Goal: Task Accomplishment & Management: Complete application form

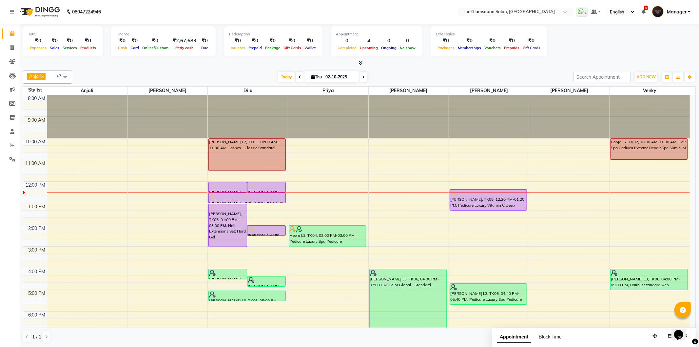
scroll to position [66, 0]
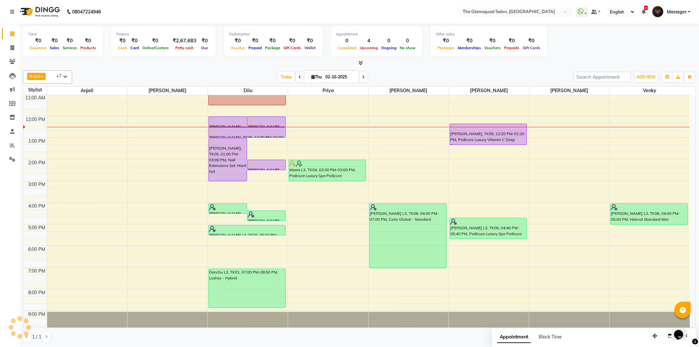
click at [366, 76] on div "Today Thu 02-10-2025" at bounding box center [323, 77] width 90 height 10
click at [364, 76] on span at bounding box center [364, 77] width 8 height 10
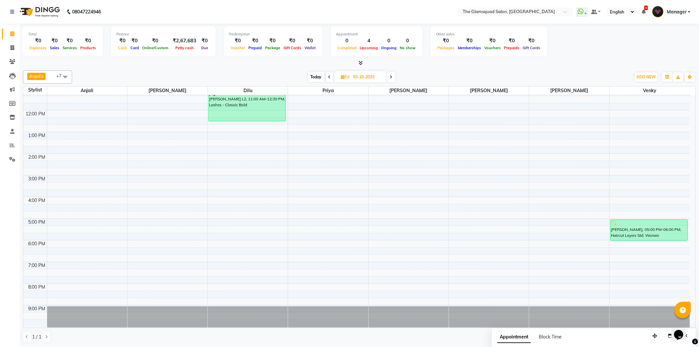
scroll to position [35, 0]
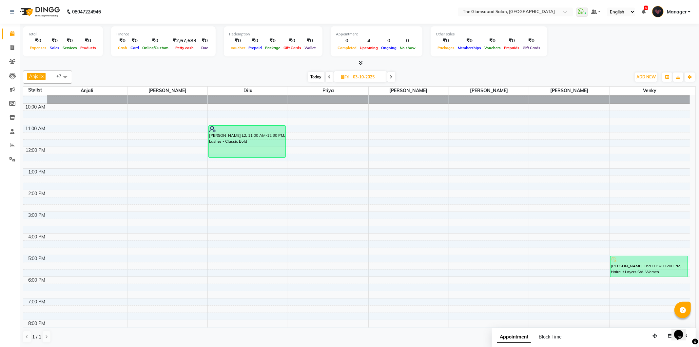
click at [315, 78] on span "Today" at bounding box center [316, 77] width 16 height 10
type input "02-10-2025"
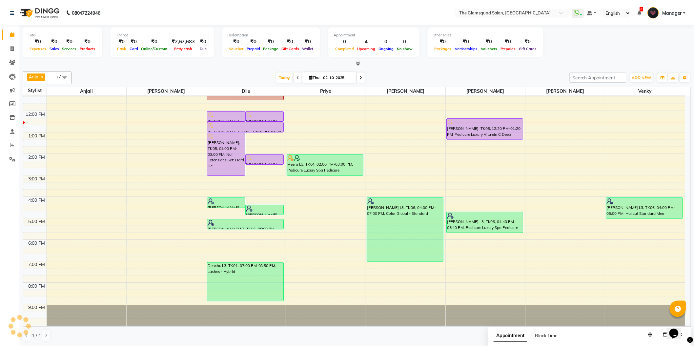
scroll to position [0, 0]
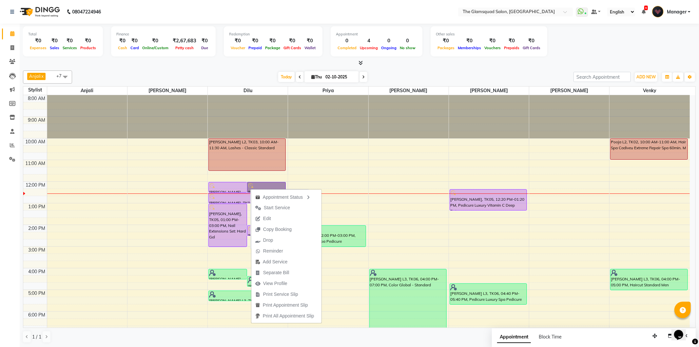
click at [233, 189] on div at bounding box center [227, 186] width 37 height 7
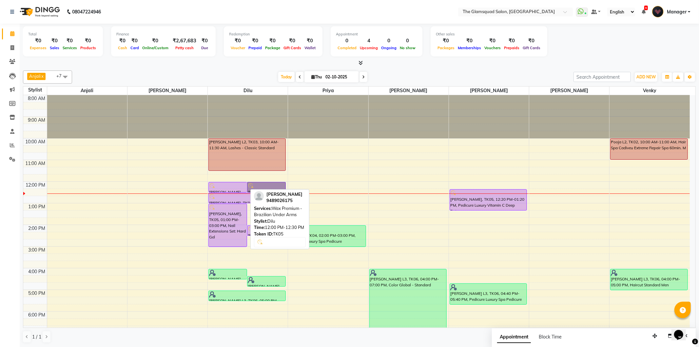
click at [234, 188] on div at bounding box center [227, 186] width 37 height 7
select select "8"
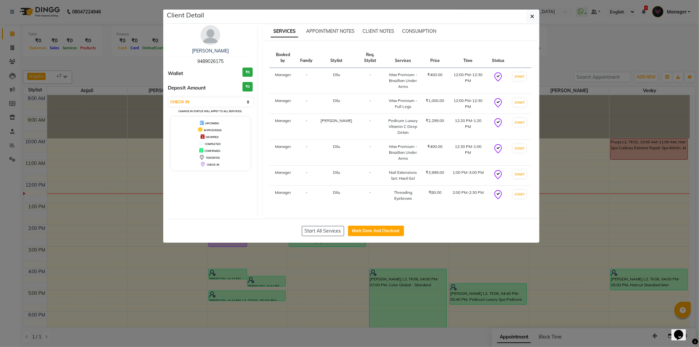
click at [268, 226] on div "Start All Services Mark Done And Checkout" at bounding box center [353, 231] width 373 height 24
click at [370, 227] on button "Mark Done And Checkout" at bounding box center [376, 231] width 56 height 10
select select "service"
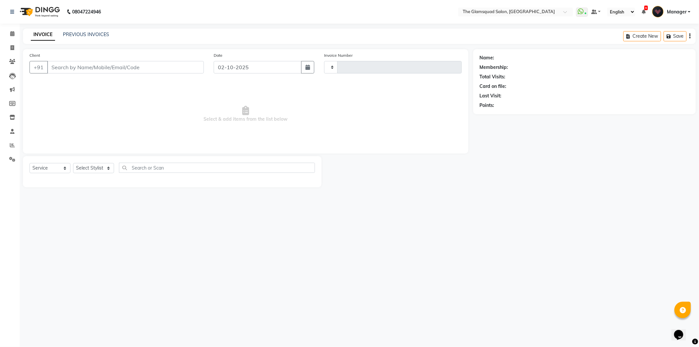
type input "0956"
select select "5284"
select select "product"
type input "9489026175"
select select "89332"
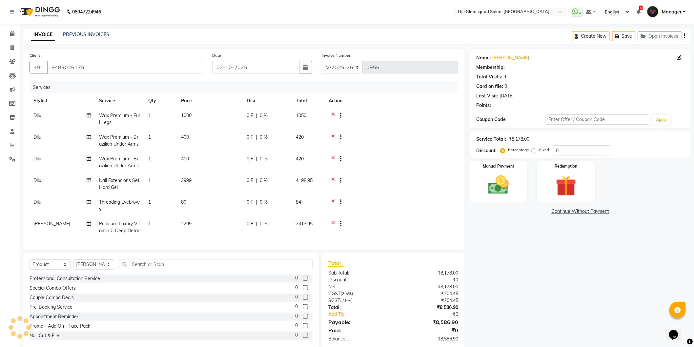
select select "1: Object"
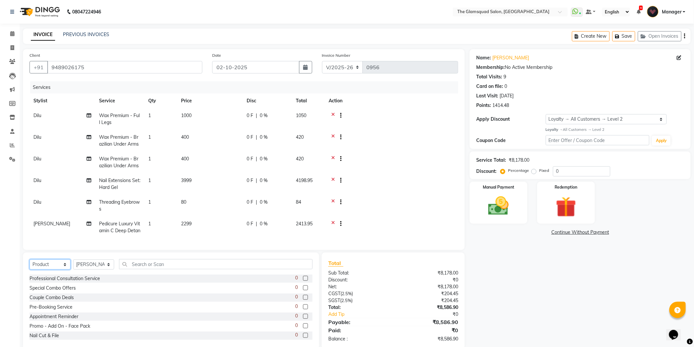
click at [35, 266] on select "Select Service Product Membership Package Voucher Prepaid Gift Card" at bounding box center [50, 264] width 41 height 10
select select "service"
click at [30, 262] on select "Select Service Product Membership Package Voucher Prepaid Gift Card" at bounding box center [50, 264] width 41 height 10
click at [84, 267] on select "Select Stylist [PERSON_NAME] Dilu Dingg Support Frontdesk Manager [PERSON_NAME]…" at bounding box center [93, 264] width 41 height 10
select select "34710"
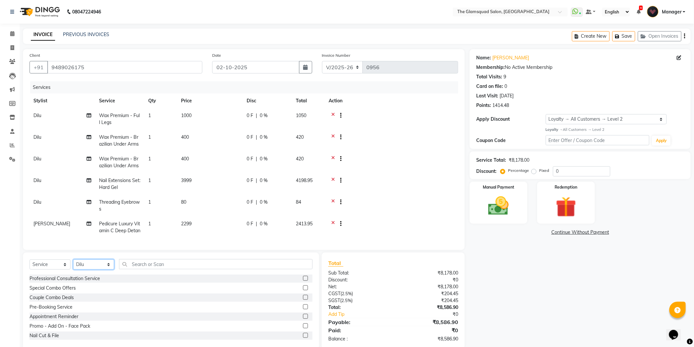
click at [73, 262] on select "Select Stylist [PERSON_NAME] Dilu Dingg Support Frontdesk Manager [PERSON_NAME]…" at bounding box center [93, 264] width 41 height 10
click at [168, 264] on input "text" at bounding box center [215, 264] width 193 height 10
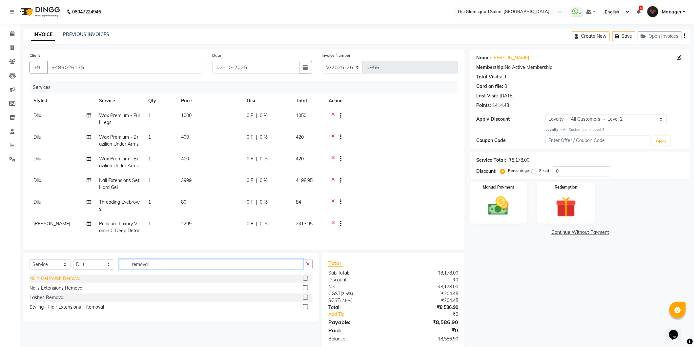
type input "removal"
click at [75, 281] on div "Nails Gel Polish Removal" at bounding box center [56, 278] width 52 height 7
checkbox input "false"
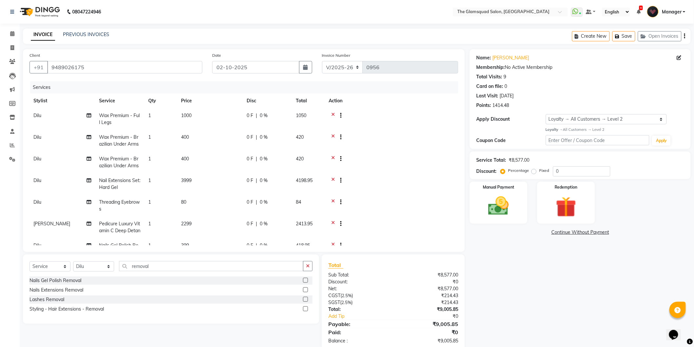
click at [130, 114] on span "Wax Premium - Full Legs" at bounding box center [119, 118] width 41 height 13
select select "34710"
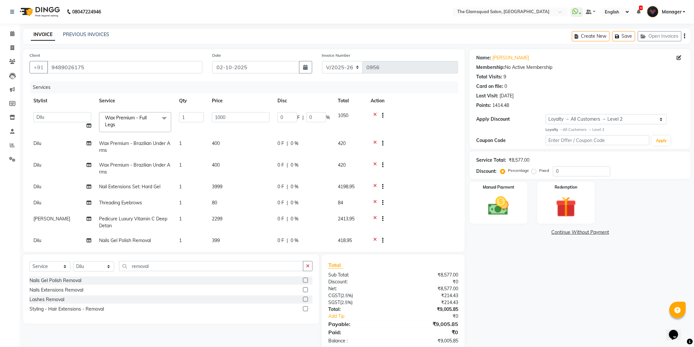
click at [135, 121] on span "Wax Premium - Full Legs x" at bounding box center [132, 121] width 58 height 14
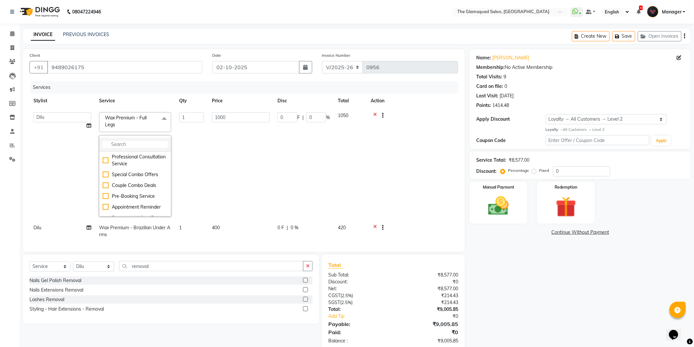
click at [130, 146] on input "multiselect-search" at bounding box center [135, 144] width 65 height 7
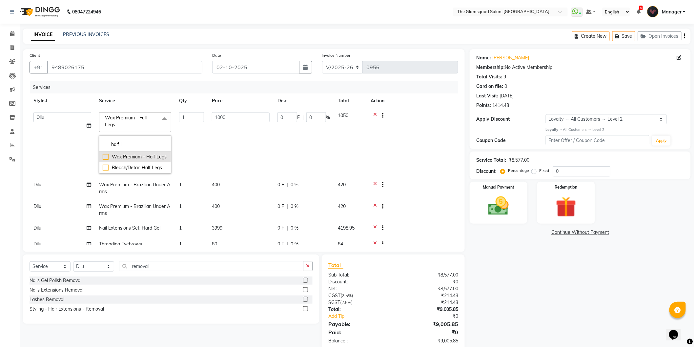
type input "half l"
click at [132, 154] on div "Wax Premium - Half Legs" at bounding box center [135, 156] width 65 height 7
checkbox input "true"
type input "800"
click at [233, 89] on div "Services" at bounding box center [246, 87] width 433 height 12
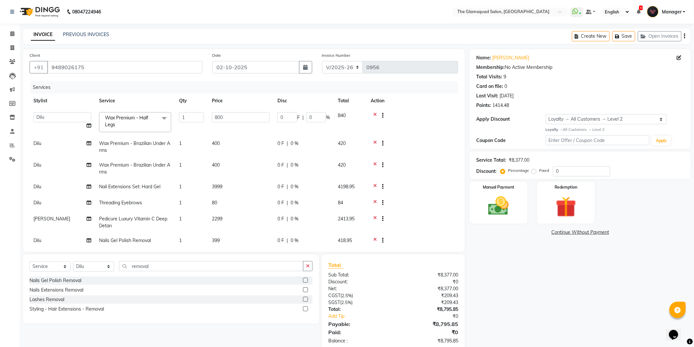
click at [146, 145] on span "Wax Premium - Brazilian Under Arms" at bounding box center [134, 146] width 71 height 13
select select "34710"
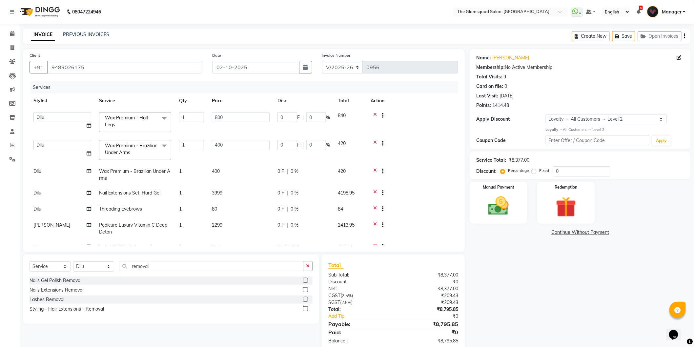
click at [146, 146] on span "Wax Premium - Brazilian Under Arms" at bounding box center [131, 149] width 52 height 13
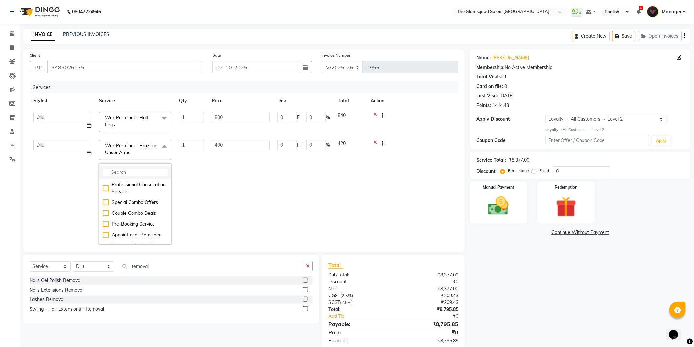
click at [132, 176] on li at bounding box center [134, 173] width 71 height 14
click at [133, 173] on input "multiselect-search" at bounding box center [135, 172] width 65 height 7
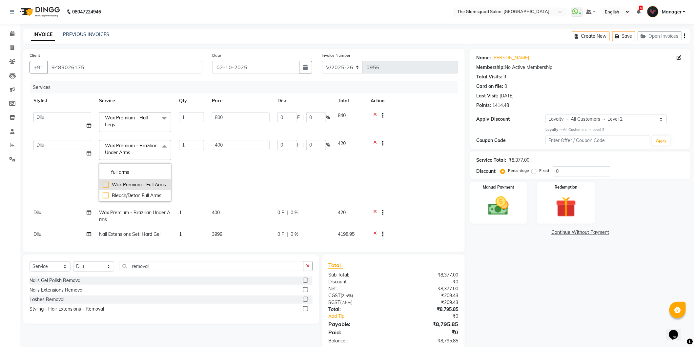
type input "full arms"
click at [140, 183] on div "Wax Premium - Full Arms" at bounding box center [135, 184] width 65 height 7
checkbox input "true"
type input "600"
click at [254, 94] on th "Price" at bounding box center [241, 100] width 66 height 15
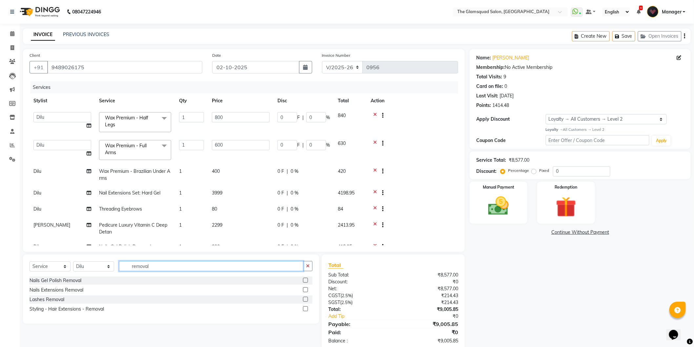
click at [146, 270] on input "removal" at bounding box center [211, 266] width 184 height 10
type input "gel polish"
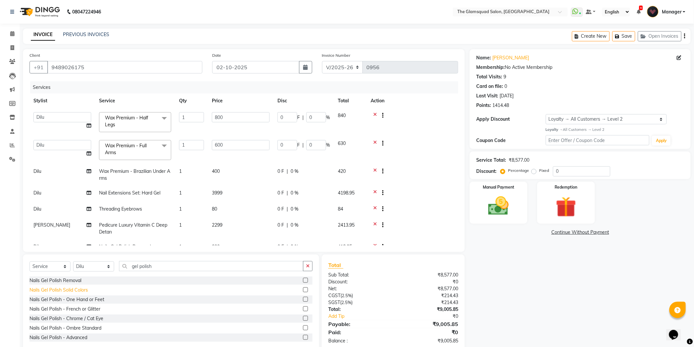
click at [77, 290] on div "Nails Gel Polish Solid Colors" at bounding box center [59, 290] width 58 height 7
checkbox input "false"
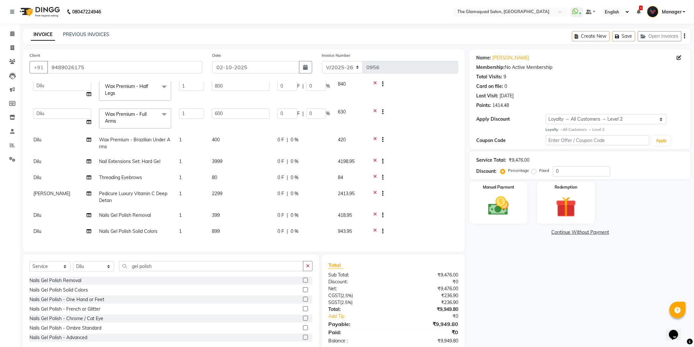
scroll to position [37, 0]
click at [529, 266] on div "Name: [PERSON_NAME] Membership: No Active Membership Total Visits: 9 Card on fi…" at bounding box center [582, 200] width 226 height 302
click at [504, 258] on div "Name: [PERSON_NAME] Membership: No Active Membership Total Visits: 9 Card on fi…" at bounding box center [582, 200] width 226 height 302
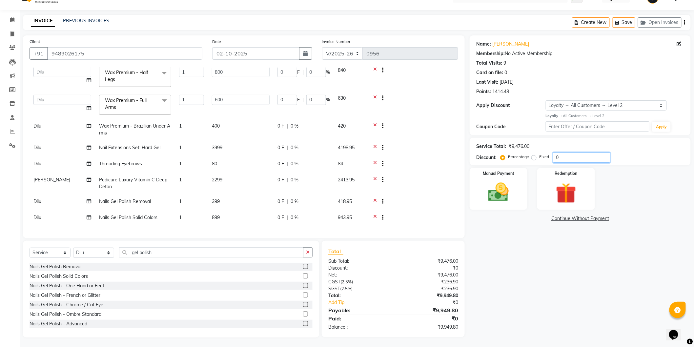
drag, startPoint x: 560, startPoint y: 156, endPoint x: 556, endPoint y: 156, distance: 3.9
click at [556, 156] on input "0" at bounding box center [581, 157] width 57 height 10
type input "1"
type input "8"
type input "1"
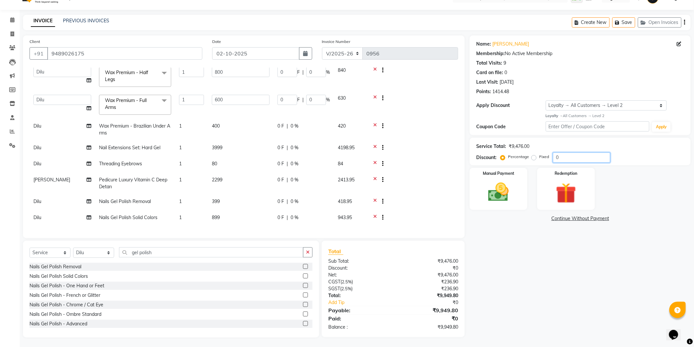
type input "6"
type input "1"
type input "10"
type input "80"
type input "10"
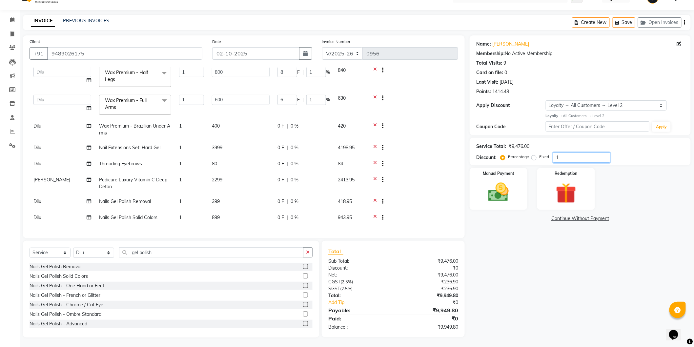
type input "60"
type input "10"
click at [657, 189] on div "Manual Payment Redemption" at bounding box center [580, 189] width 231 height 42
click at [582, 161] on input "10" at bounding box center [581, 157] width 57 height 10
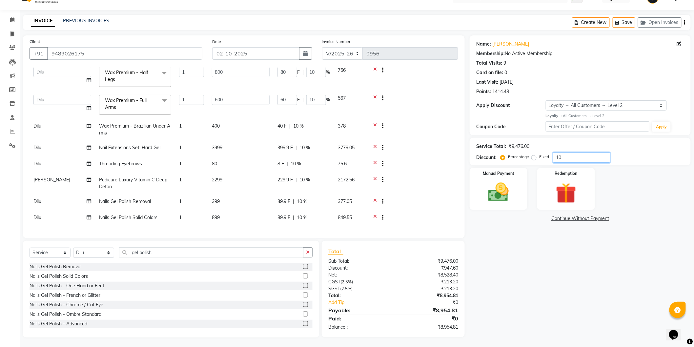
click at [582, 161] on input "10" at bounding box center [581, 157] width 57 height 10
type input "0"
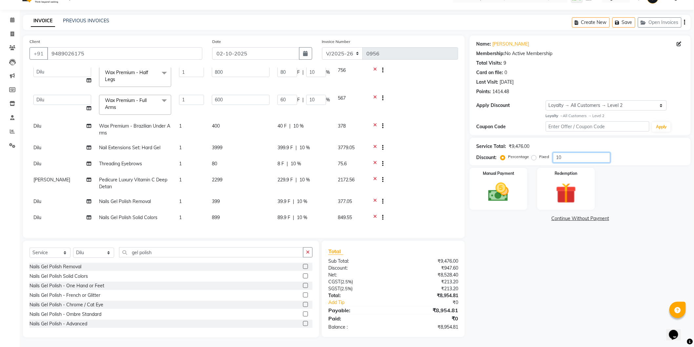
type input "0"
click at [545, 290] on div "Name: [PERSON_NAME] Membership: No Active Membership Total Visits: 9 Card on fi…" at bounding box center [582, 186] width 226 height 302
click at [564, 158] on input "number" at bounding box center [581, 157] width 57 height 10
type input "1"
type input "8"
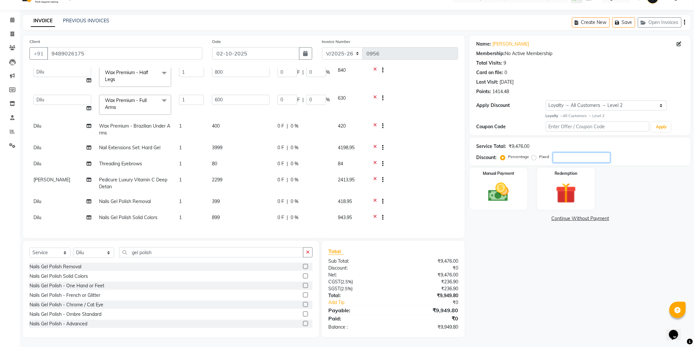
type input "1"
type input "6"
type input "1"
type input "10"
type input "80"
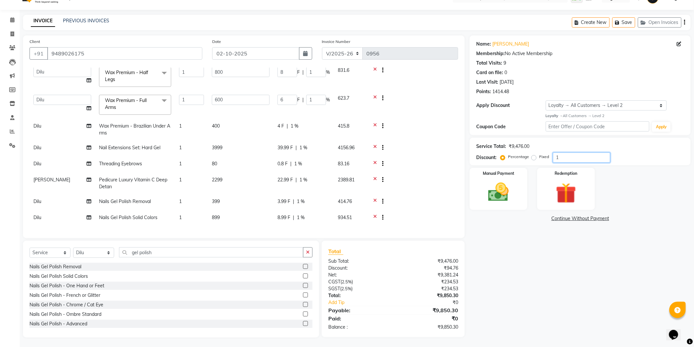
type input "10"
type input "60"
type input "10"
click at [564, 158] on input "10" at bounding box center [581, 157] width 57 height 10
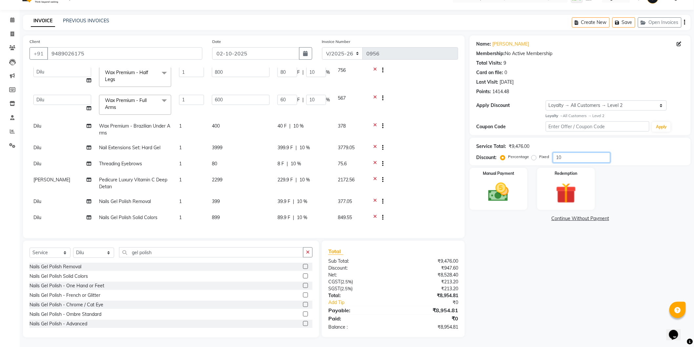
click at [564, 158] on input "10" at bounding box center [581, 157] width 57 height 10
type input "0"
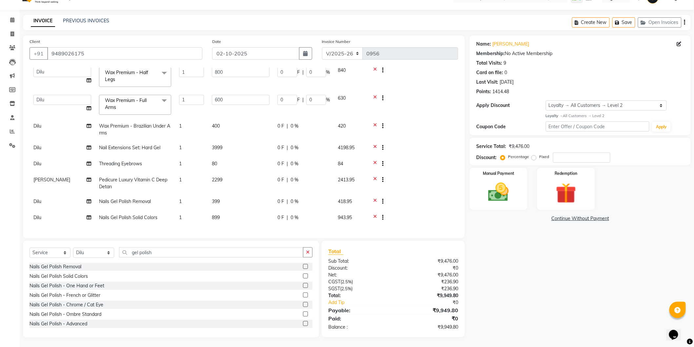
click at [571, 288] on div "Name: [PERSON_NAME] Membership: No Active Membership Total Visits: 9 Card on fi…" at bounding box center [582, 186] width 226 height 302
click at [565, 156] on input "number" at bounding box center [581, 157] width 57 height 10
type input "1"
type input "8"
type input "1"
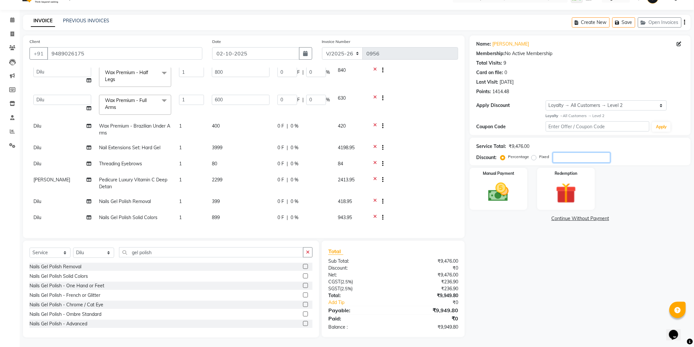
type input "6"
type input "1"
type input "10"
type input "80"
type input "10"
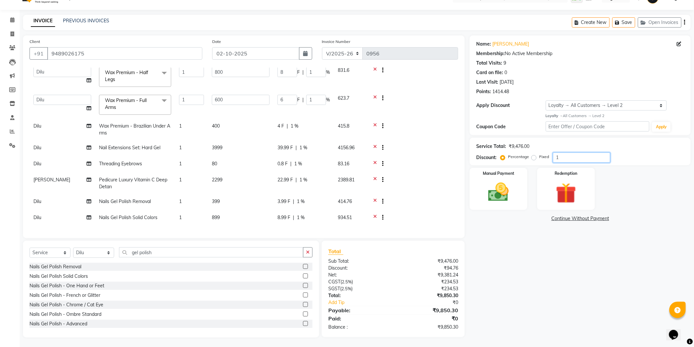
type input "60"
type input "10"
click at [565, 156] on input "10" at bounding box center [581, 157] width 57 height 10
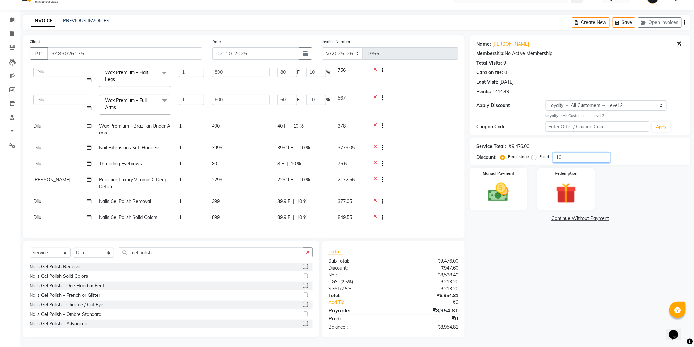
type input "0"
click at [547, 272] on div "Name: [PERSON_NAME] Membership: No Active Membership Total Visits: 9 Card on fi…" at bounding box center [582, 186] width 226 height 302
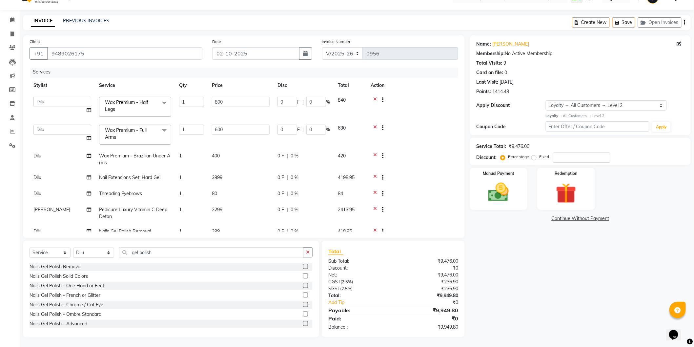
scroll to position [0, 0]
click at [427, 163] on td at bounding box center [412, 161] width 91 height 22
